Goal: Transaction & Acquisition: Purchase product/service

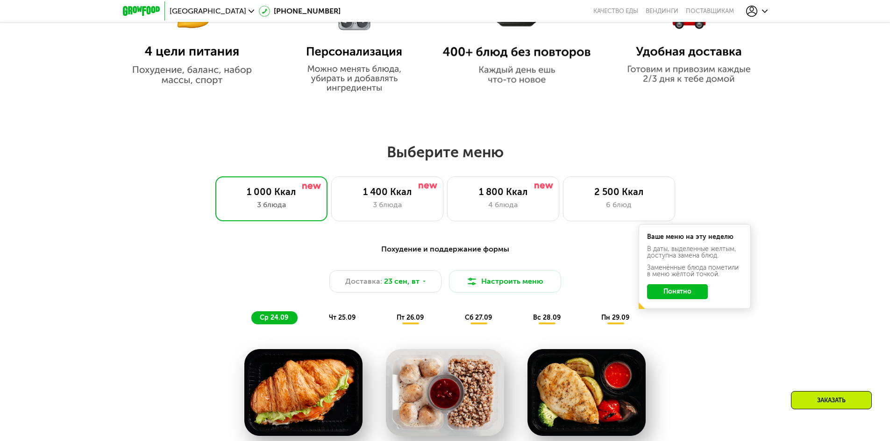
scroll to position [654, 0]
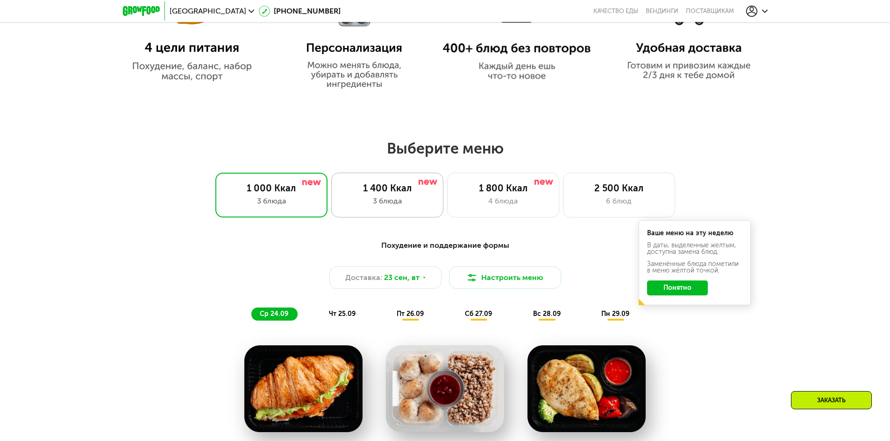
click at [387, 201] on div "3 блюда" at bounding box center [387, 201] width 92 height 11
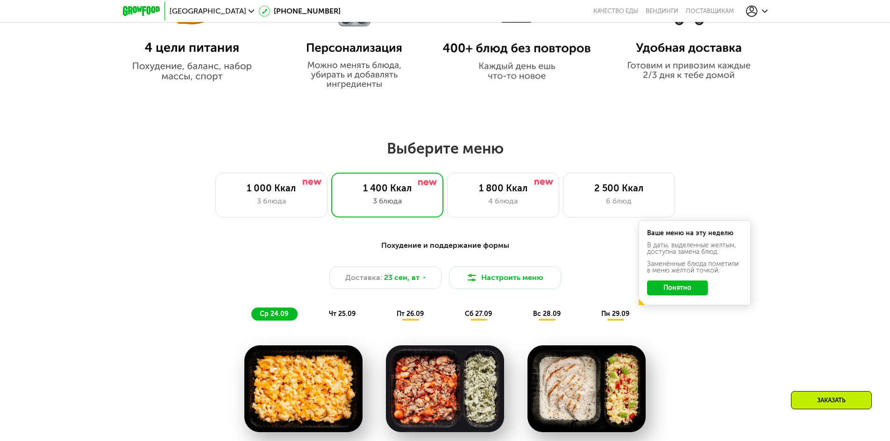
click at [670, 287] on button "Понятно" at bounding box center [677, 288] width 61 height 15
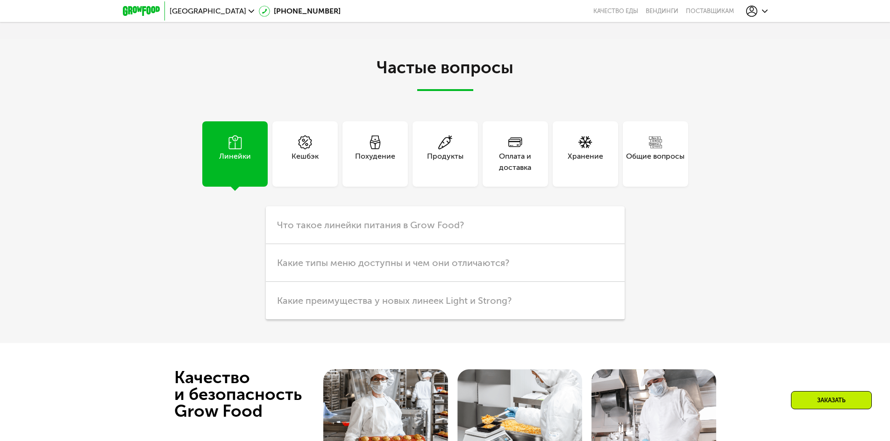
scroll to position [3071, 0]
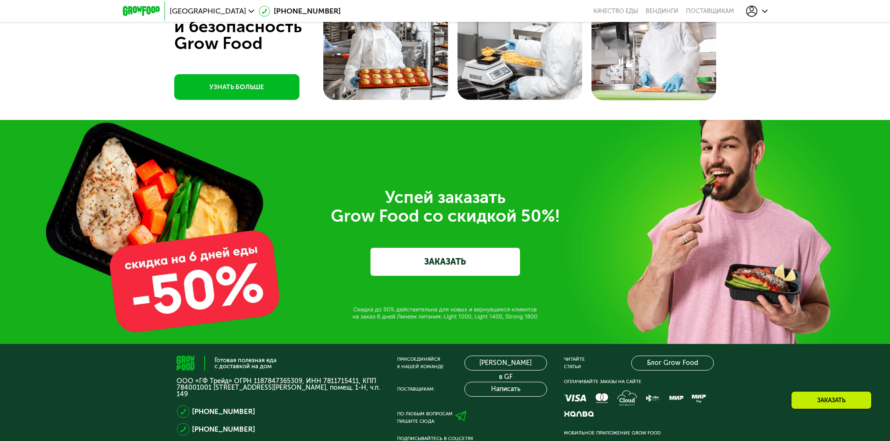
click at [449, 251] on link "ЗАКАЗАТЬ" at bounding box center [444, 262] width 149 height 28
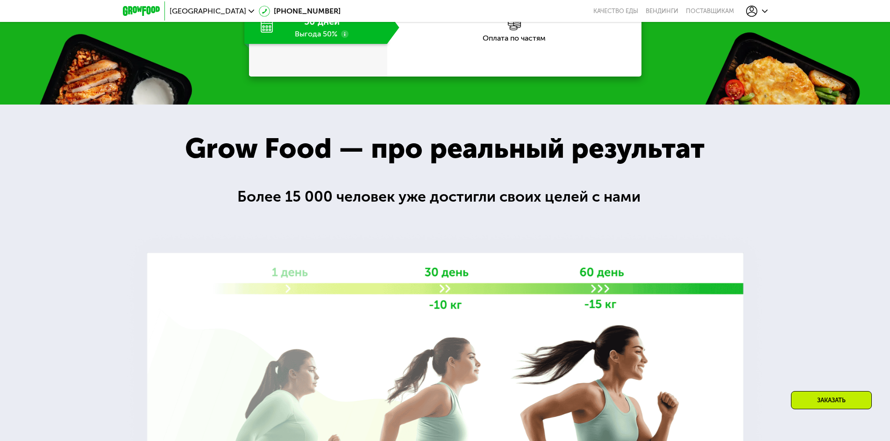
scroll to position [1281, 0]
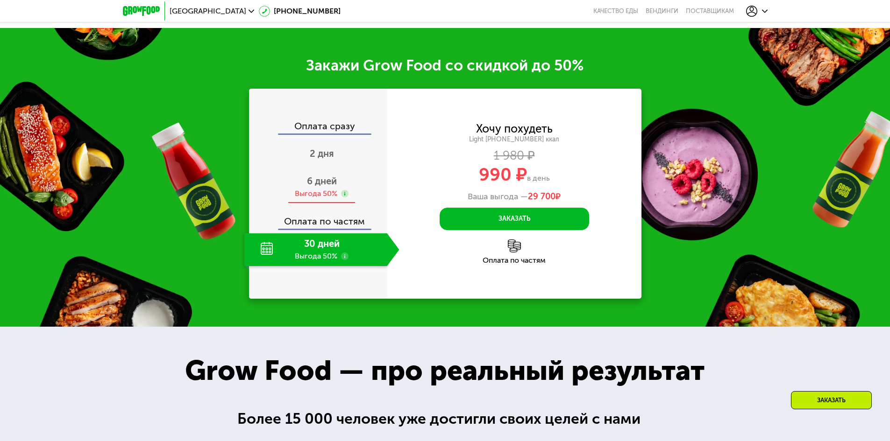
click at [317, 189] on div "Выгода 50%" at bounding box center [316, 194] width 43 height 10
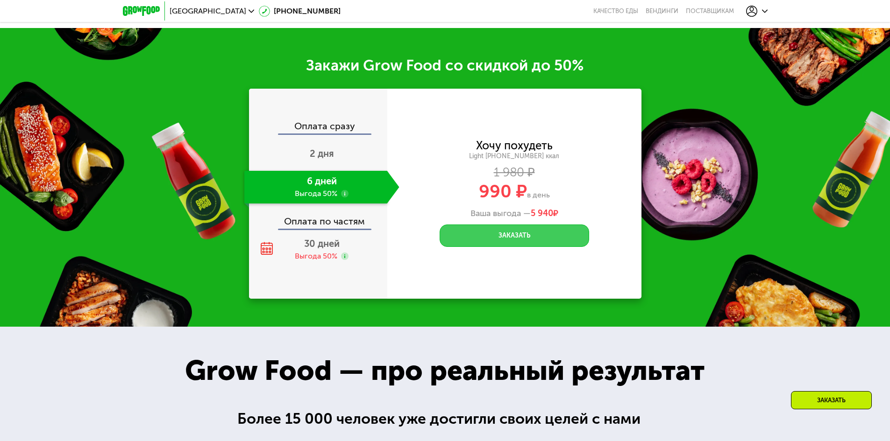
click at [493, 235] on button "Заказать" at bounding box center [514, 236] width 149 height 22
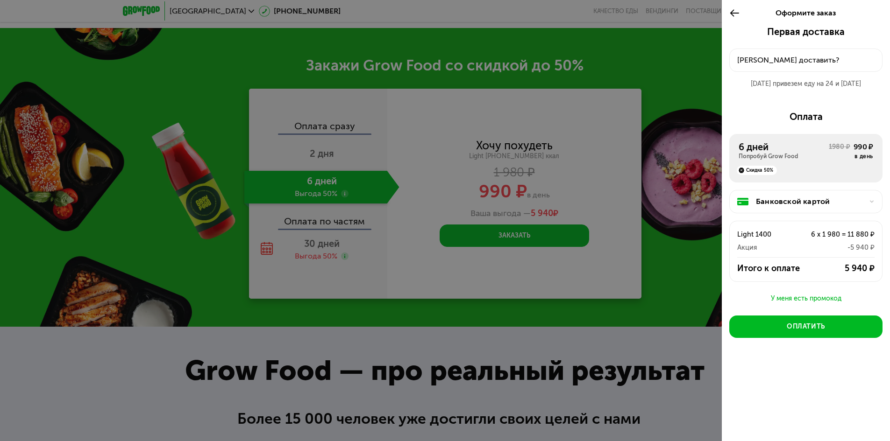
click at [736, 13] on icon at bounding box center [734, 12] width 11 height 11
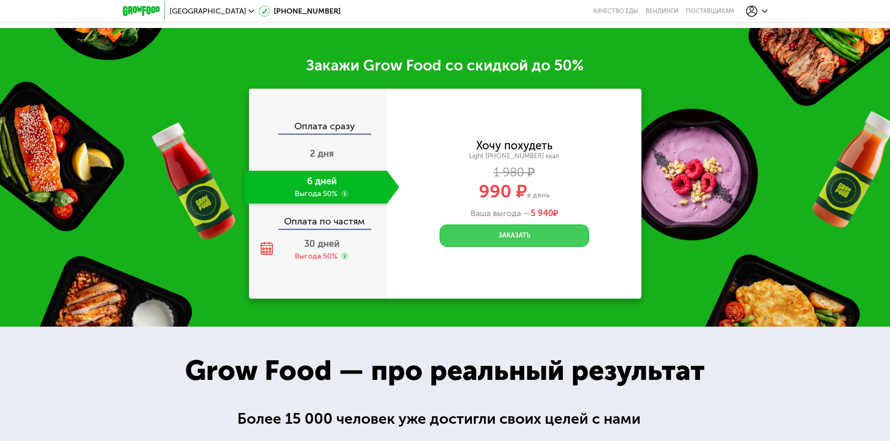
click at [490, 234] on button "Заказать" at bounding box center [514, 236] width 149 height 22
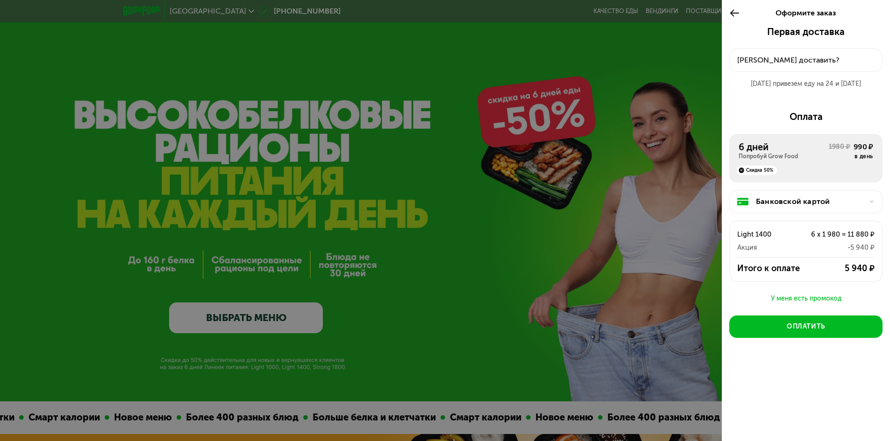
click at [731, 9] on icon at bounding box center [734, 12] width 11 height 11
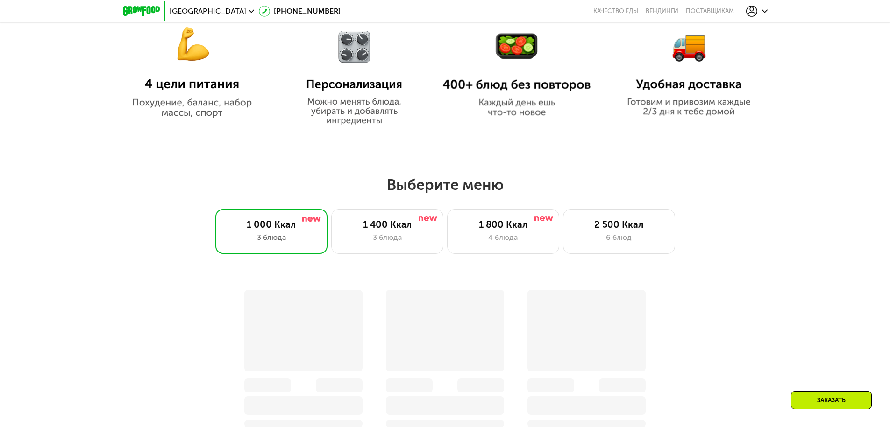
scroll to position [701, 0]
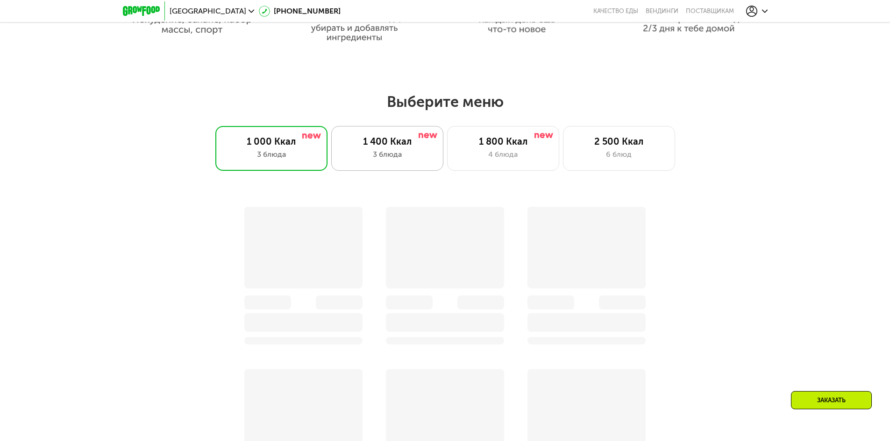
click at [398, 170] on div "1 400 Ккал 3 блюда" at bounding box center [387, 148] width 112 height 45
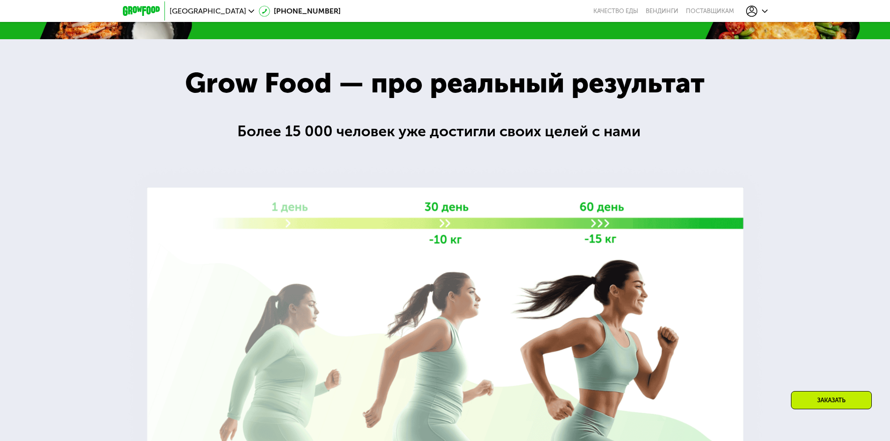
scroll to position [1495, 0]
